Goal: Information Seeking & Learning: Learn about a topic

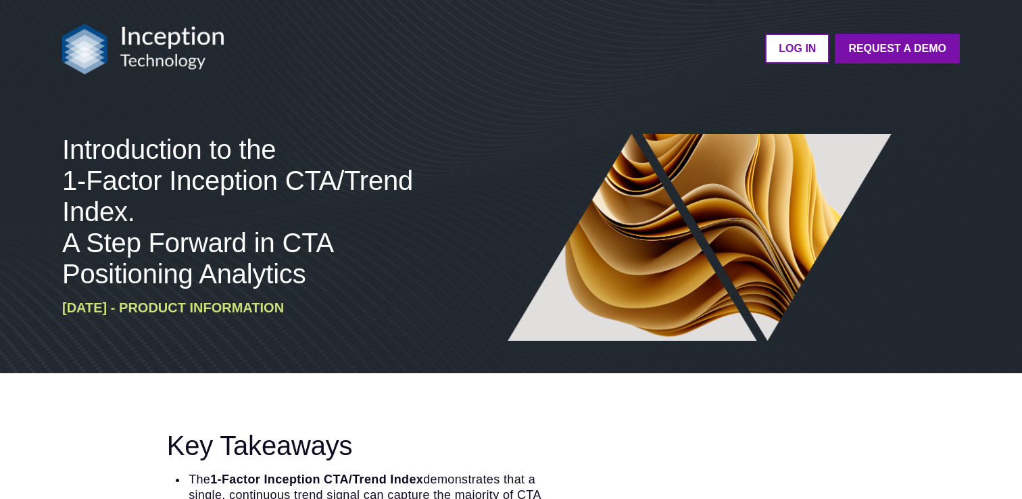
click at [151, 42] on img at bounding box center [143, 49] width 162 height 51
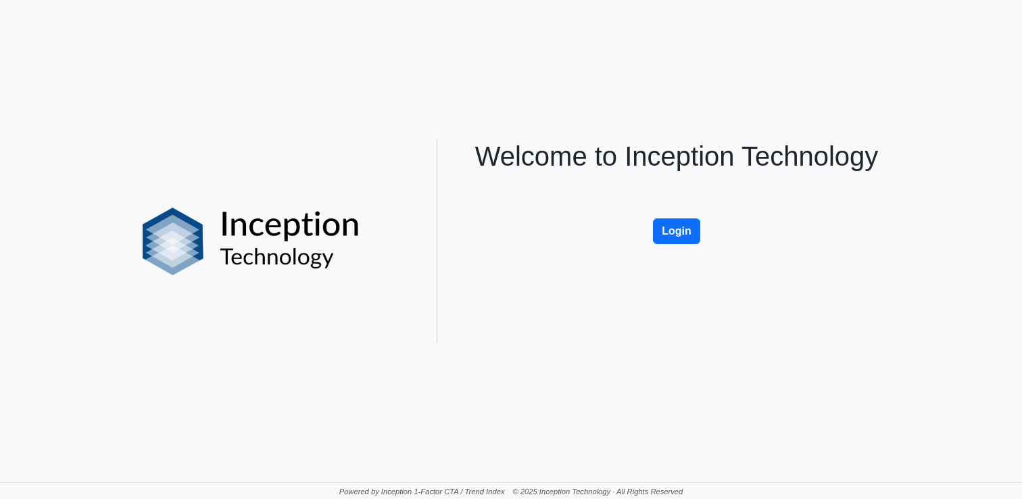
click at [193, 228] on img at bounding box center [251, 241] width 217 height 68
click at [401, 486] on p "Powered by Inception 1-Factor CTA / Trend Index" at bounding box center [422, 486] width 166 height 0
drag, startPoint x: 379, startPoint y: 491, endPoint x: 510, endPoint y: 490, distance: 131.1
click at [510, 490] on div "Powered by Inception 1-Factor CTA / Trend Index © 2025 Inception Technology · A…" at bounding box center [511, 490] width 1022 height 17
copy p "Inception 1-Factor CTA / Trend Index"
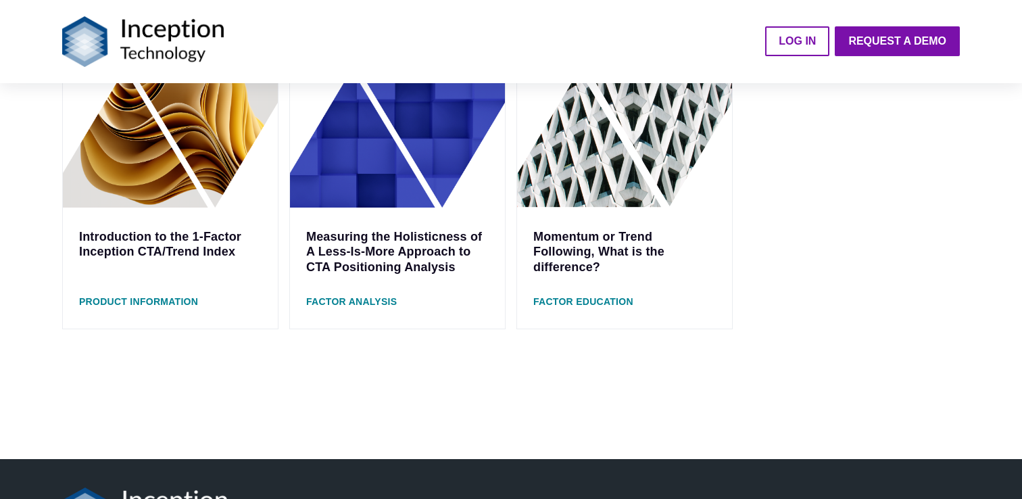
scroll to position [354, 0]
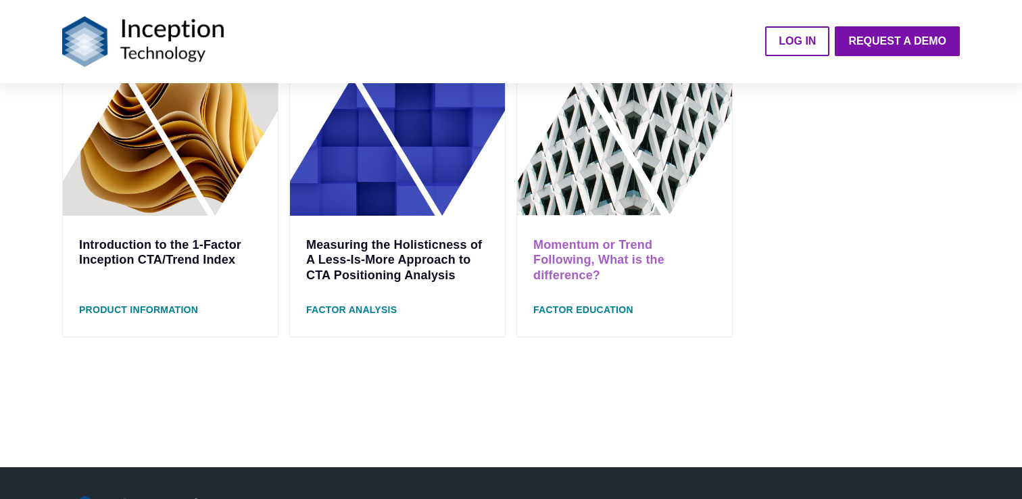
click at [607, 246] on link "Momentum or Trend Following, What is the difference?" at bounding box center [598, 260] width 131 height 44
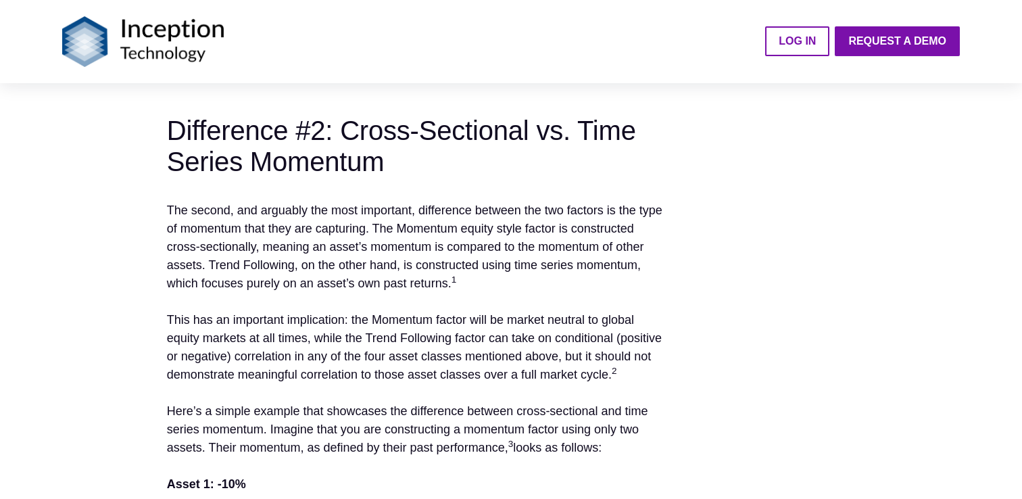
scroll to position [652, 0]
